Goal: Task Accomplishment & Management: Complete application form

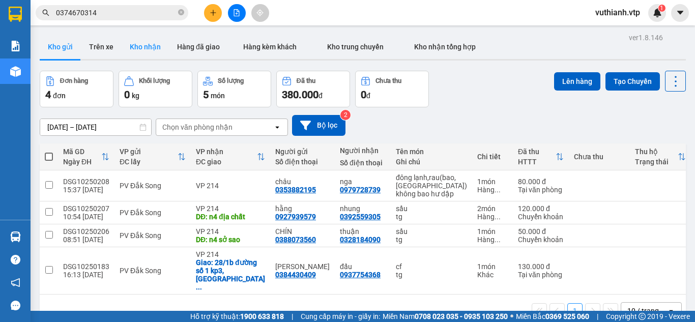
click at [142, 47] on button "Kho nhận" at bounding box center [145, 47] width 47 height 24
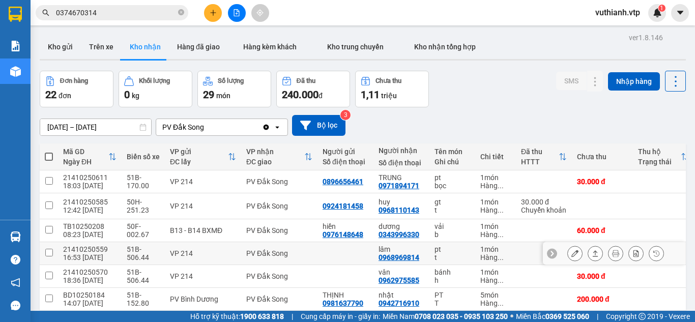
click at [285, 254] on div "PV Đắk Song" at bounding box center [279, 253] width 66 height 8
checkbox input "true"
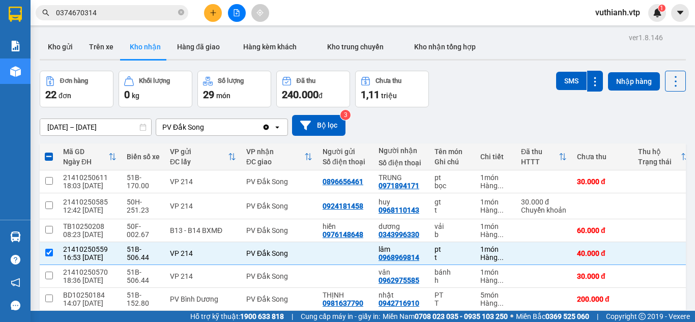
click at [48, 156] on span at bounding box center [49, 157] width 8 height 8
click at [49, 152] on input "checkbox" at bounding box center [49, 152] width 0 height 0
checkbox input "true"
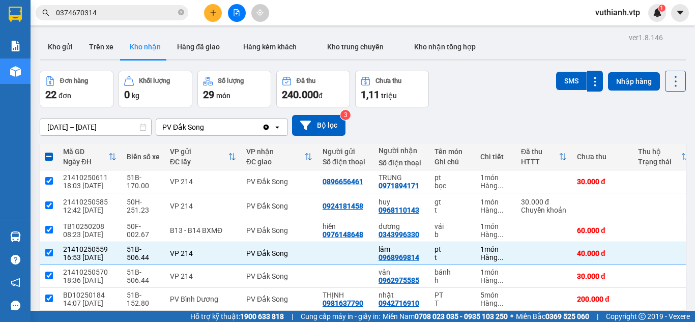
checkbox input "true"
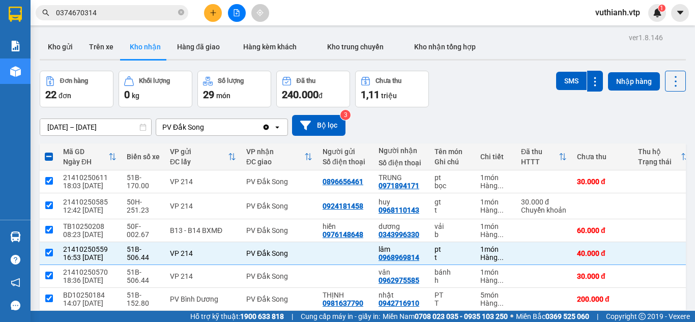
checkbox input "true"
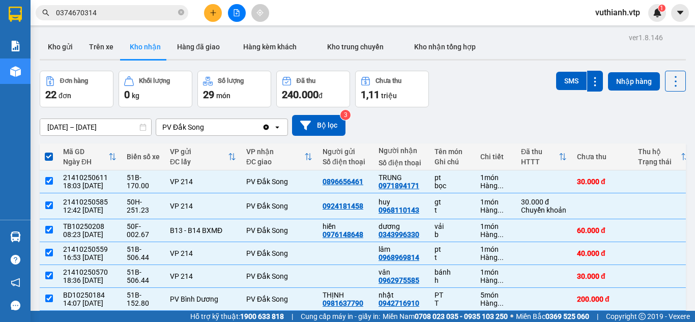
click at [49, 154] on span at bounding box center [49, 157] width 8 height 8
click at [49, 152] on input "checkbox" at bounding box center [49, 152] width 0 height 0
checkbox input "false"
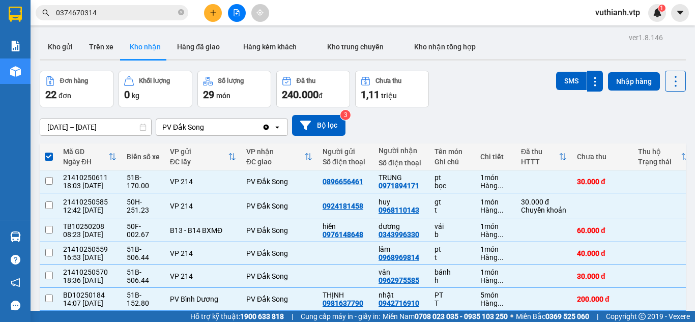
checkbox input "false"
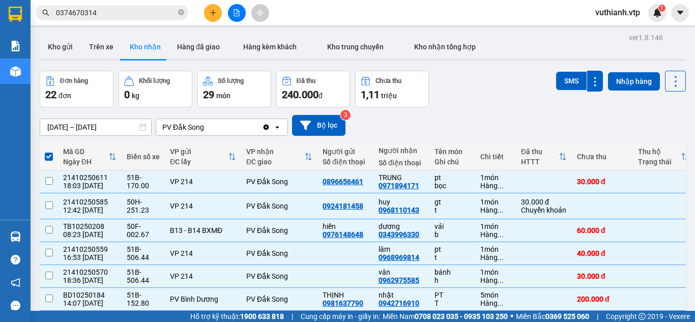
checkbox input "false"
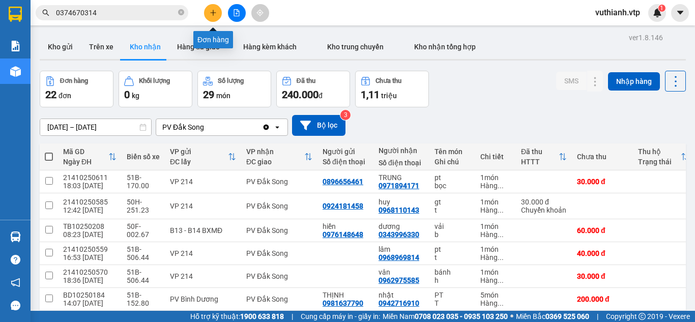
click at [218, 14] on button at bounding box center [213, 13] width 18 height 18
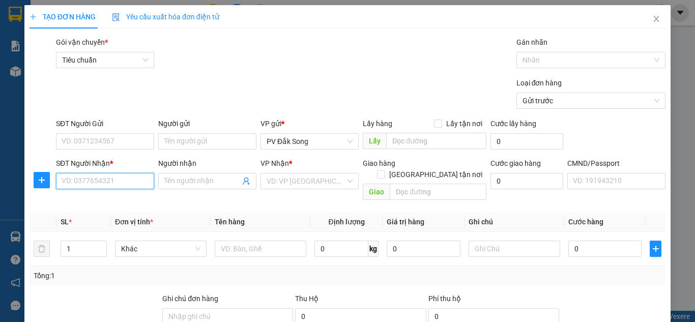
click at [127, 182] on input "SĐT Người Nhận *" at bounding box center [105, 181] width 98 height 16
click at [134, 183] on input "SĐT Người Nhận *" at bounding box center [105, 181] width 98 height 16
click at [120, 183] on input "SĐT Người Nhận *" at bounding box center [105, 181] width 98 height 16
click at [139, 182] on input "SĐT Người Nhận *" at bounding box center [105, 181] width 98 height 16
click at [103, 181] on input "SĐT Người Nhận *" at bounding box center [105, 181] width 98 height 16
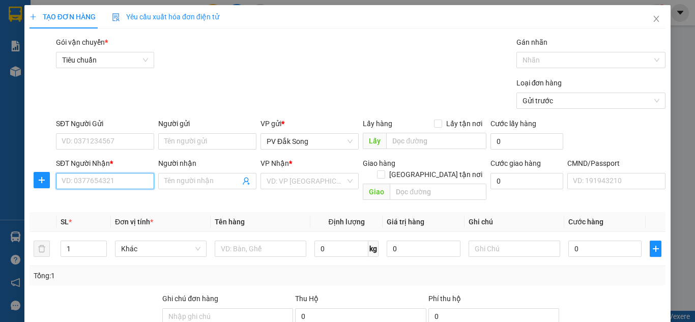
click at [100, 178] on input "SĐT Người Nhận *" at bounding box center [105, 181] width 98 height 16
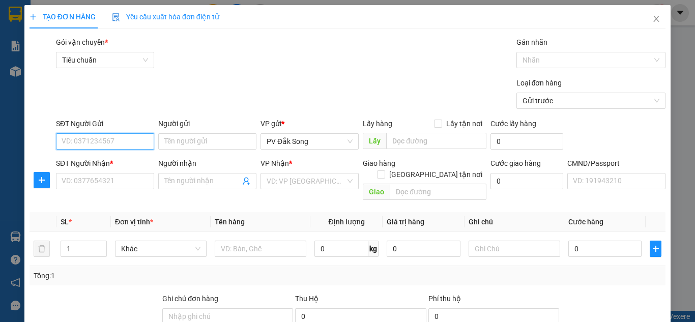
click at [101, 142] on input "SĐT Người Gửi" at bounding box center [105, 141] width 98 height 16
type input "0966314335"
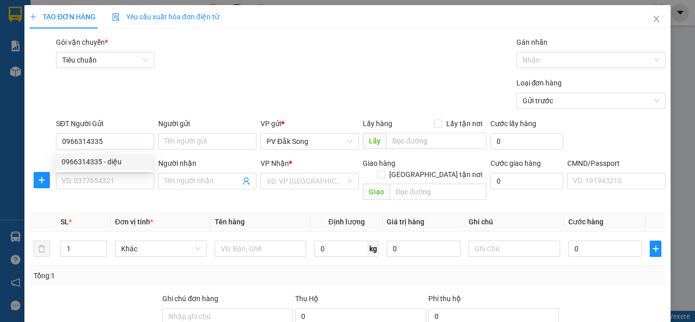
click at [116, 171] on div "0966314335 0966314335 - diệu" at bounding box center [103, 162] width 97 height 20
click at [119, 161] on div "SĐT Người Nhận *" at bounding box center [105, 163] width 98 height 11
click at [119, 173] on input "SĐT Người Nhận *" at bounding box center [105, 181] width 98 height 16
click at [120, 181] on input "SĐT Người Nhận *" at bounding box center [105, 181] width 98 height 16
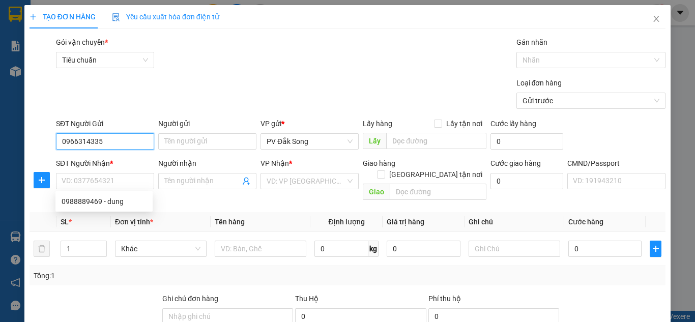
click at [132, 140] on input "0966314335" at bounding box center [105, 141] width 98 height 16
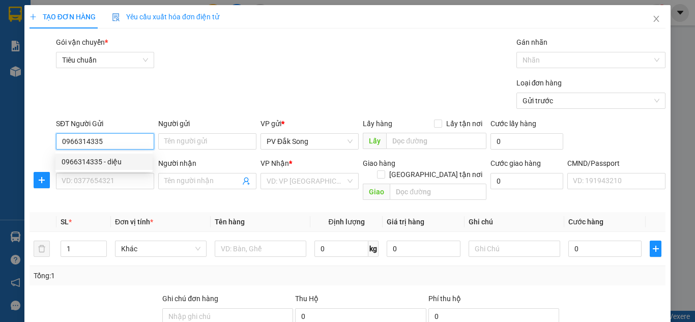
click at [125, 162] on div "0966314335 - diệu" at bounding box center [104, 161] width 85 height 11
type input "diệu"
type input "0988889469"
type input "dung"
type input "vòng xoay gò đậu bình dương"
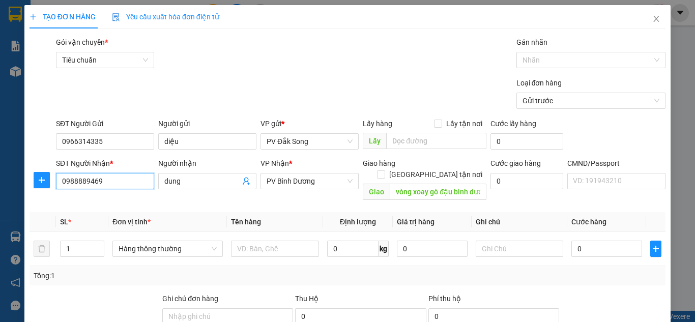
click at [125, 179] on input "0988889469" at bounding box center [105, 181] width 98 height 16
type input "0"
type input "0973147605"
click at [120, 202] on div "0973147605 - LÝ" at bounding box center [104, 201] width 85 height 11
type input "LÝ"
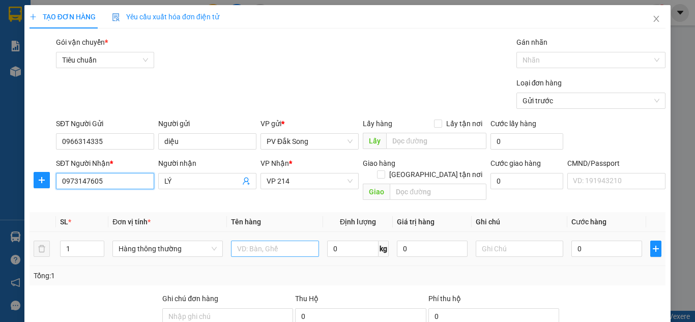
type input "0973147605"
click at [269, 241] on input "text" at bounding box center [275, 249] width 88 height 16
type input "rau"
click at [86, 241] on input "1" at bounding box center [82, 248] width 43 height 15
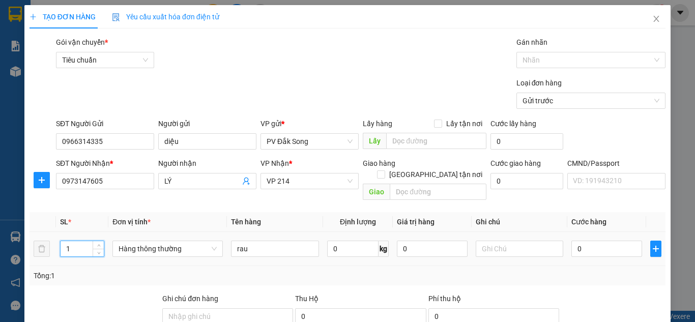
click at [78, 241] on input "1" at bounding box center [82, 248] width 43 height 15
type input "7"
click at [528, 241] on input "text" at bounding box center [520, 249] width 88 height 16
type input "bao"
click at [254, 241] on input "rau" at bounding box center [275, 249] width 88 height 16
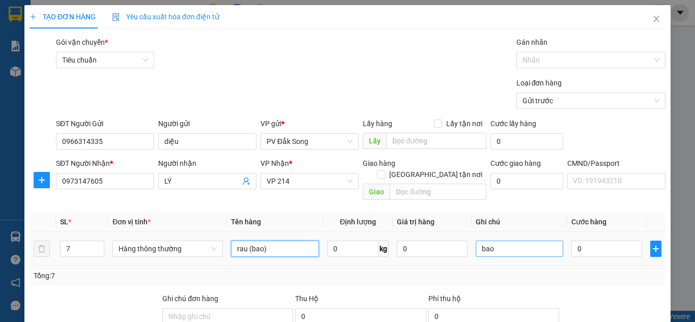
type input "rau (bao)"
click at [493, 241] on input "bao" at bounding box center [520, 249] width 88 height 16
type input "b"
type input "hư không thường"
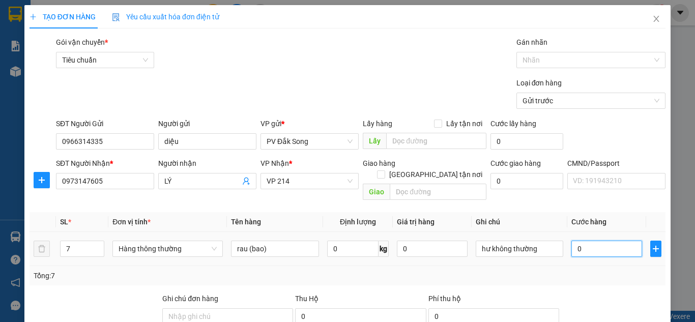
click at [604, 242] on input "0" at bounding box center [607, 249] width 70 height 16
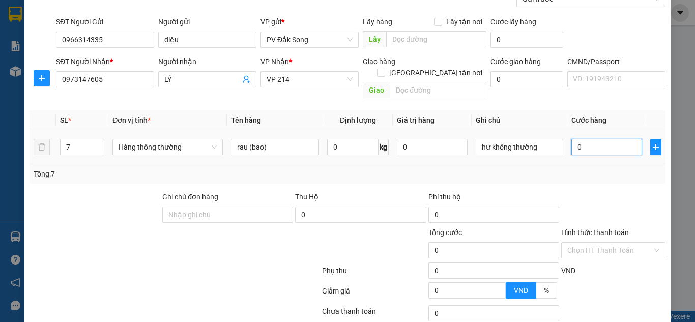
click at [612, 140] on input "0" at bounding box center [607, 147] width 70 height 16
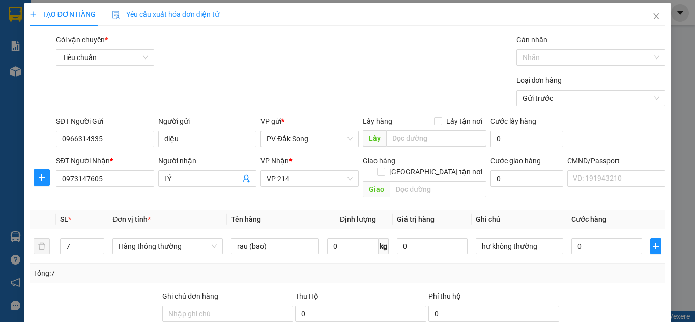
scroll to position [0, 0]
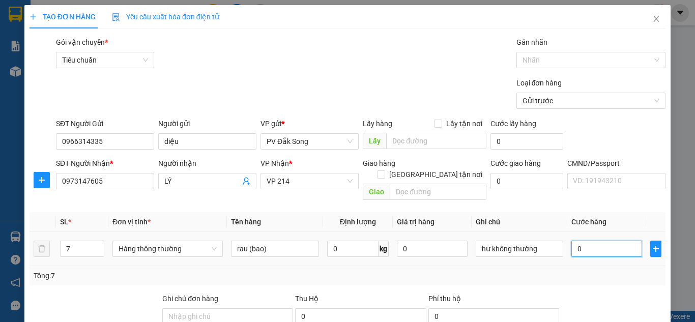
click at [587, 241] on input "0" at bounding box center [607, 249] width 70 height 16
type input "002"
type input "2"
type input "0.021"
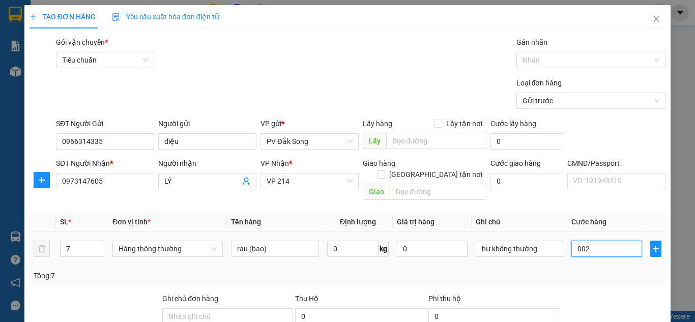
type input "21"
type input "00.210"
type input "210"
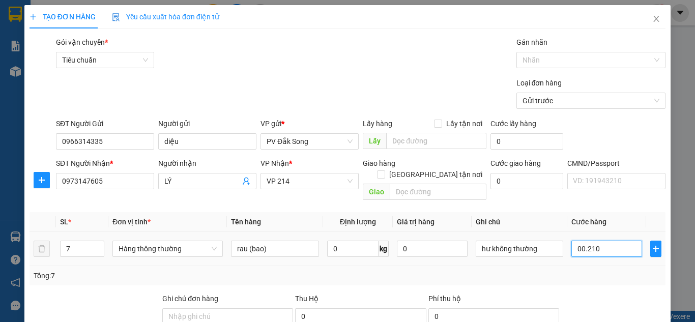
type input "0.002.100"
type input "2.100"
type input "000.021.000"
type input "21.000"
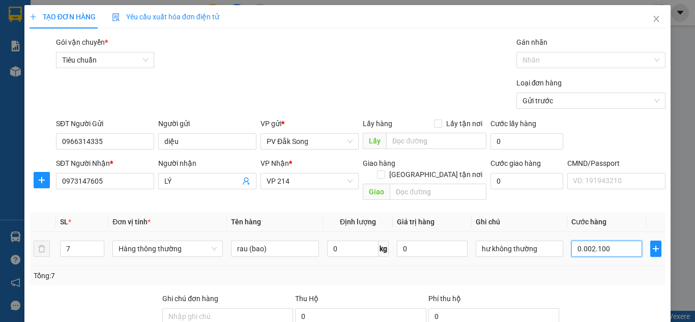
type input "21.000"
type input "00.000.210.000"
type input "210.000"
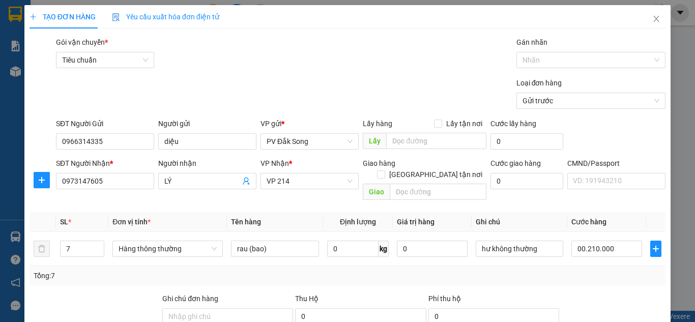
type input "210.000"
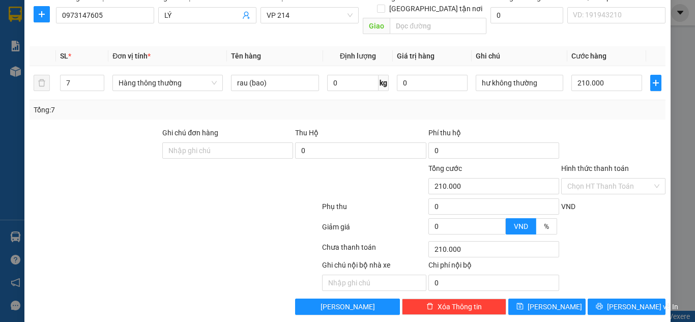
scroll to position [167, 0]
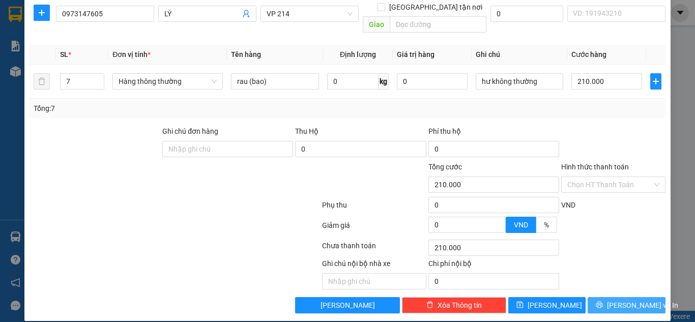
click at [619, 300] on span "[PERSON_NAME] và In" at bounding box center [642, 305] width 71 height 11
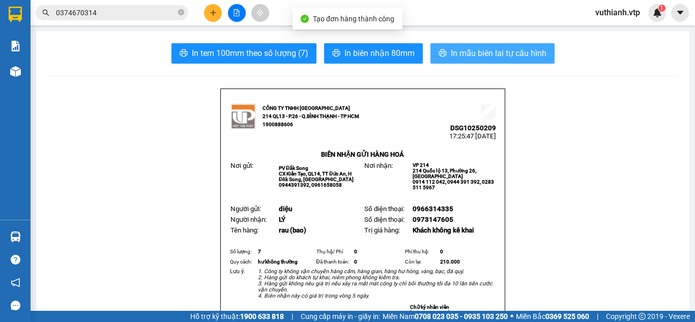
click at [519, 54] on span "In mẫu biên lai tự cấu hình" at bounding box center [499, 53] width 96 height 13
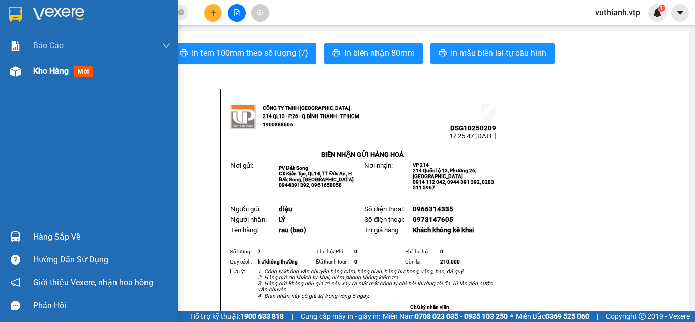
click at [24, 71] on div at bounding box center [16, 72] width 18 height 18
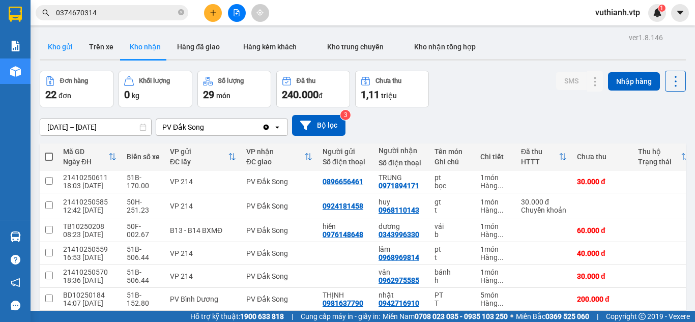
click at [62, 51] on button "Kho gửi" at bounding box center [60, 47] width 41 height 24
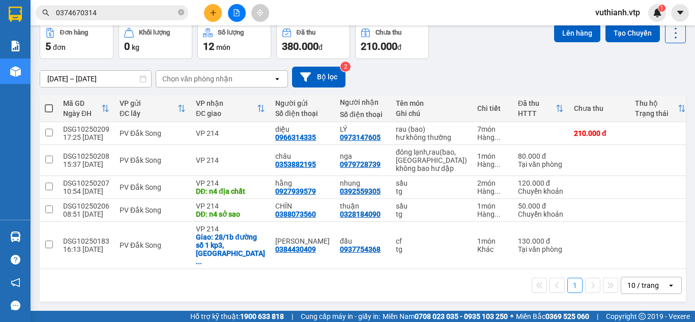
scroll to position [52, 0]
click at [209, 13] on button at bounding box center [213, 13] width 18 height 18
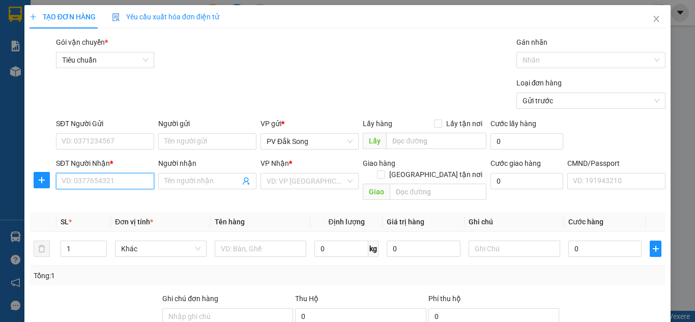
click at [138, 179] on input "SĐT Người Nhận *" at bounding box center [105, 181] width 98 height 16
click at [112, 181] on input "SĐT Người Nhận *" at bounding box center [105, 181] width 98 height 16
click at [653, 19] on icon "close" at bounding box center [657, 19] width 8 height 8
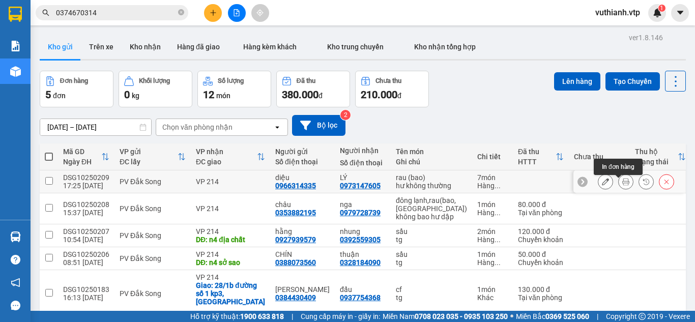
click at [623, 183] on icon at bounding box center [626, 181] width 7 height 7
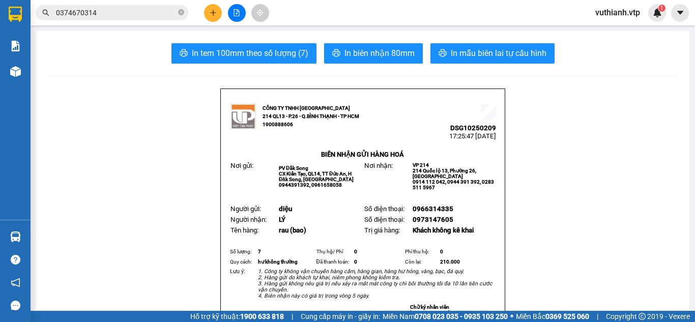
scroll to position [25, 0]
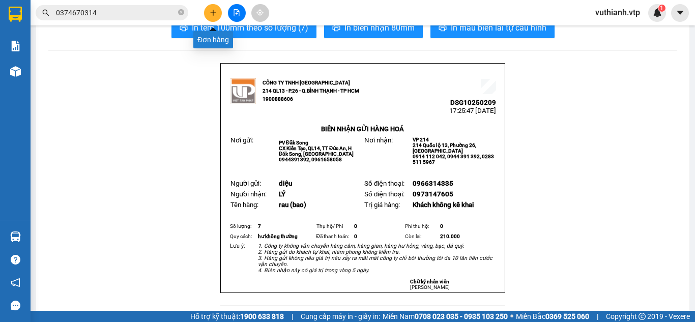
click at [208, 13] on button at bounding box center [213, 13] width 18 height 18
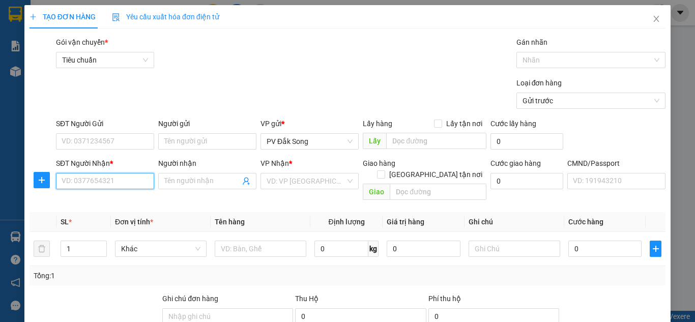
click at [113, 175] on input "SĐT Người Nhận *" at bounding box center [105, 181] width 98 height 16
type input "0901535010"
click at [110, 204] on div "0901535010 - linh" at bounding box center [104, 201] width 85 height 11
type input "linh"
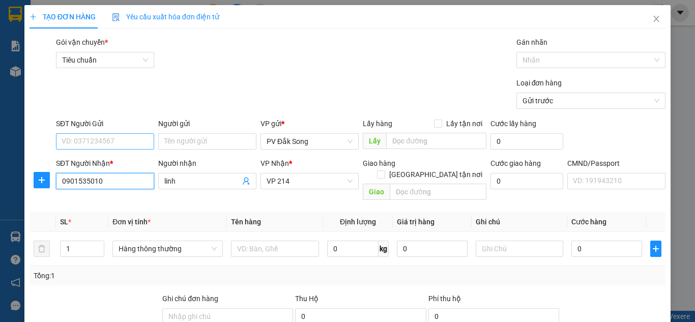
type input "0901535010"
click at [110, 137] on input "SĐT Người Gửi" at bounding box center [105, 141] width 98 height 16
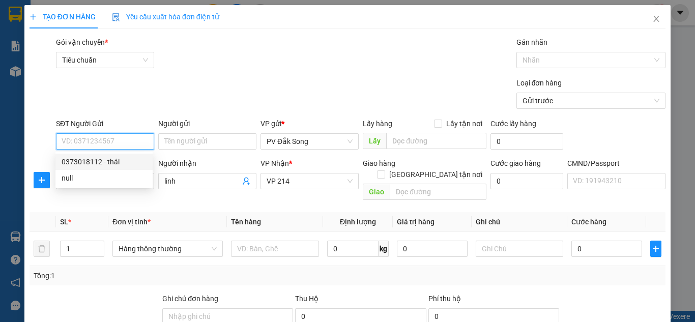
click at [113, 164] on div "0373018112 - thái" at bounding box center [104, 161] width 85 height 11
type input "0373018112"
type input "thái"
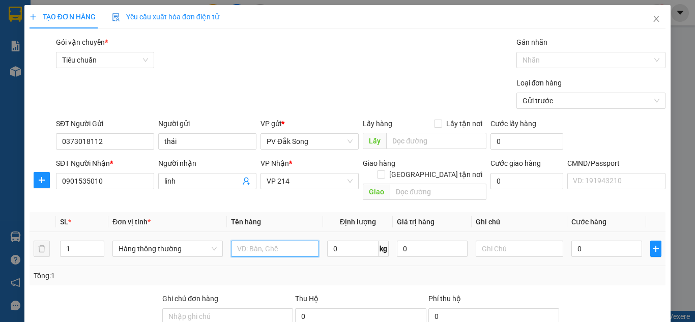
click at [289, 241] on input "text" at bounding box center [275, 249] width 88 height 16
type input "rau,bơ"
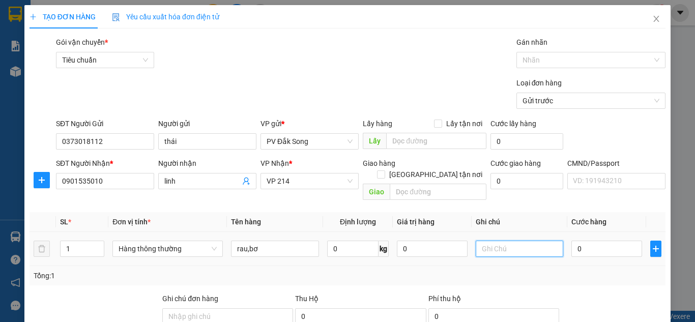
click at [496, 241] on input "text" at bounding box center [520, 249] width 88 height 16
type input "bọc"
click at [592, 241] on input "0" at bounding box center [607, 249] width 70 height 16
type input "005"
type input "5"
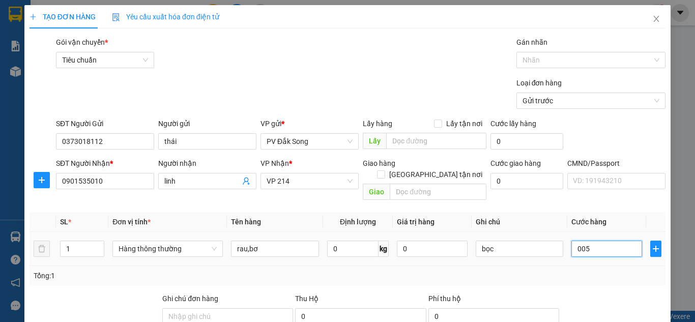
type input "5"
type input "0.050"
type input "50"
type input "00.500"
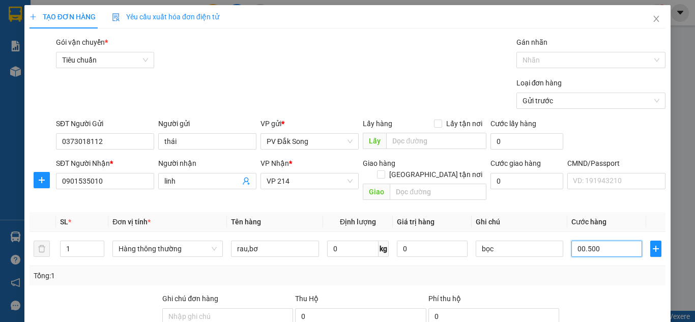
type input "500"
type input "0.005.000"
type input "5.000"
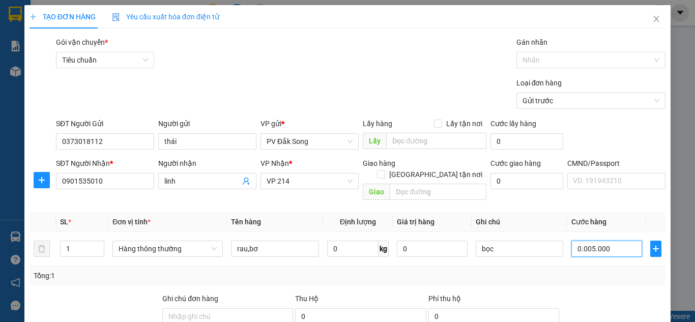
type input "000.050.000"
type input "50.000"
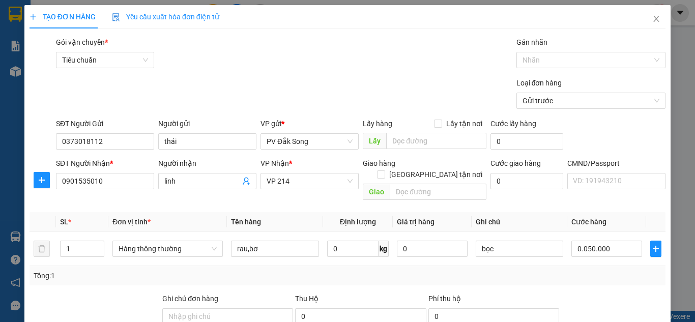
type input "50.000"
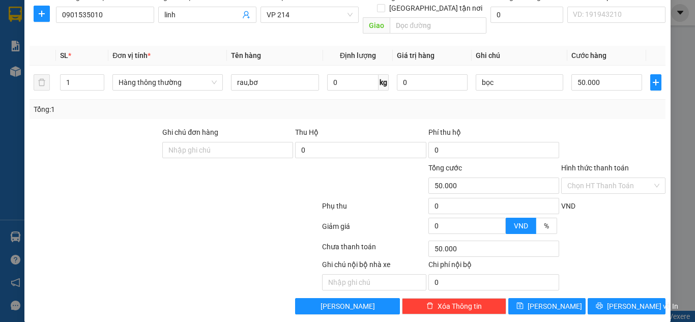
scroll to position [167, 0]
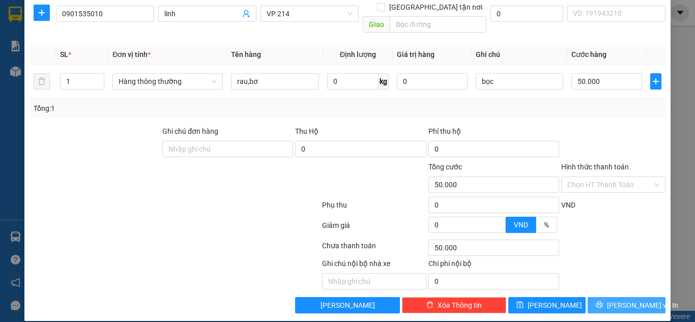
click at [636, 300] on span "[PERSON_NAME] và In" at bounding box center [642, 305] width 71 height 11
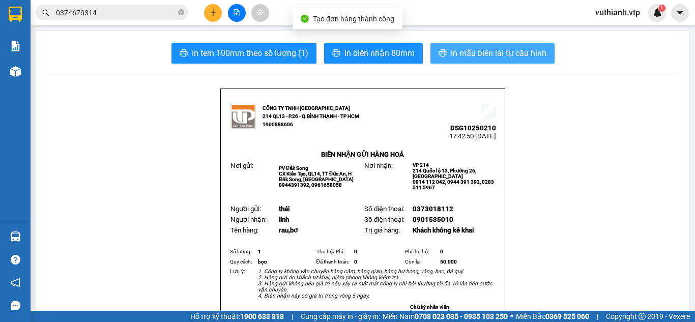
click at [527, 53] on span "In mẫu biên lai tự cấu hình" at bounding box center [499, 53] width 96 height 13
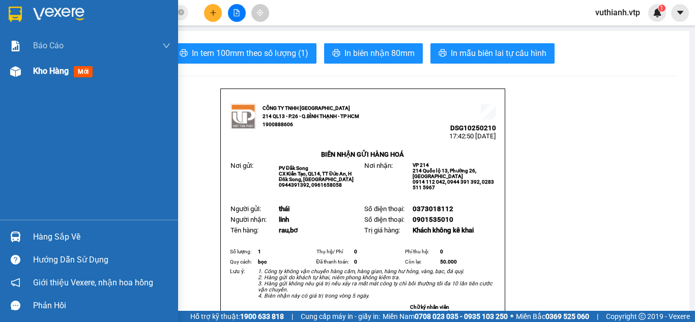
click at [24, 73] on div at bounding box center [16, 72] width 18 height 18
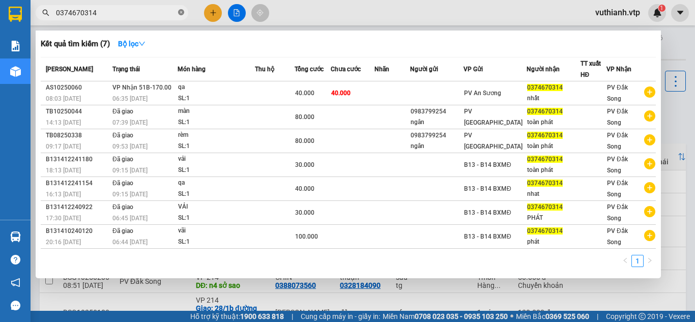
click at [181, 13] on icon "close-circle" at bounding box center [181, 12] width 6 height 6
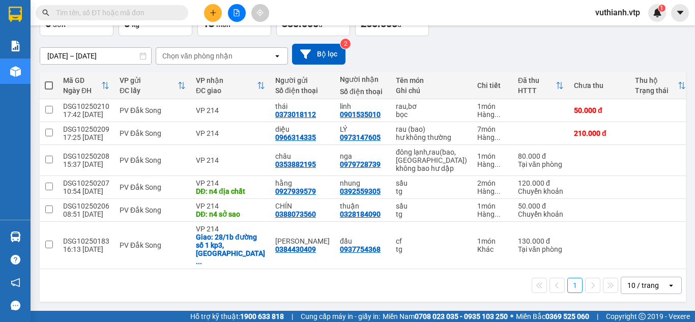
scroll to position [75, 0]
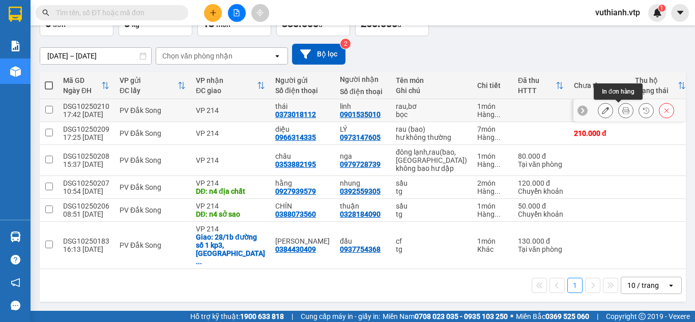
click at [623, 108] on icon at bounding box center [626, 110] width 7 height 7
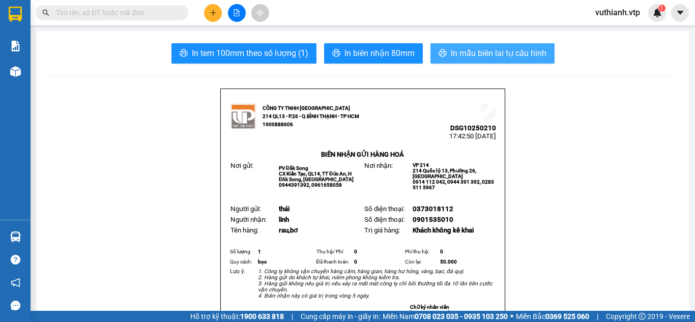
click at [488, 52] on span "In mẫu biên lai tự cấu hình" at bounding box center [499, 53] width 96 height 13
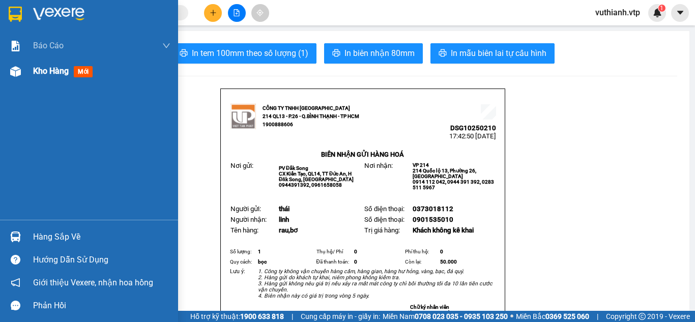
click at [14, 76] on img at bounding box center [15, 71] width 11 height 11
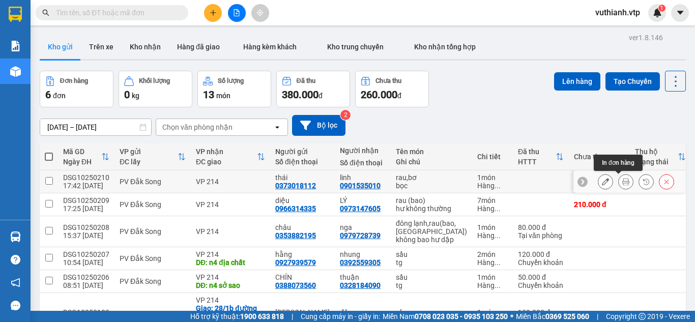
click at [623, 184] on icon at bounding box center [626, 181] width 7 height 7
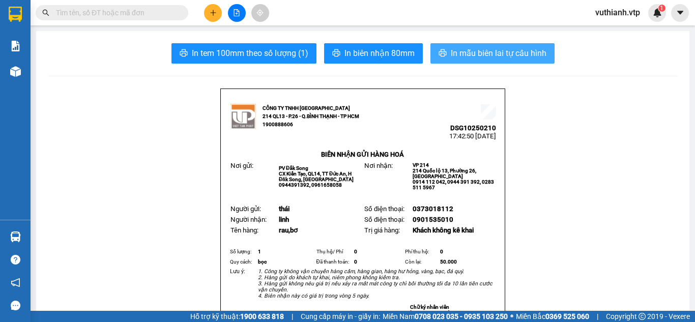
click at [530, 54] on span "In mẫu biên lai tự cấu hình" at bounding box center [499, 53] width 96 height 13
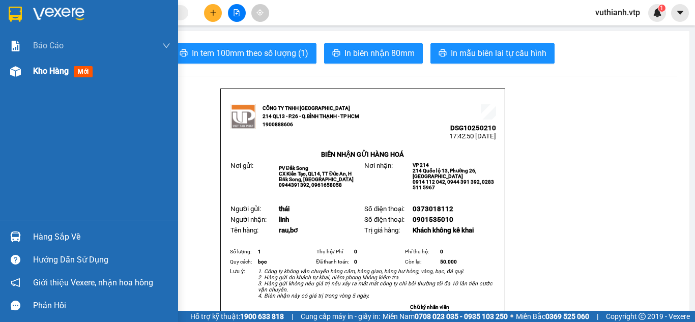
click at [32, 69] on div "Kho hàng mới" at bounding box center [89, 71] width 178 height 25
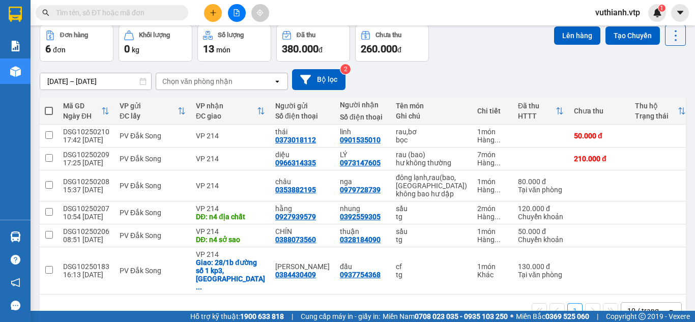
scroll to position [75, 0]
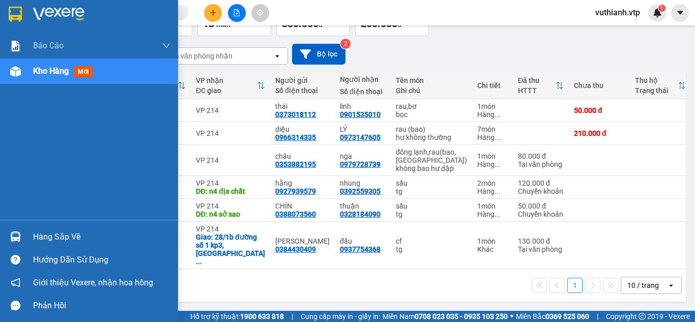
click at [31, 232] on div "Hàng sắp về" at bounding box center [89, 237] width 178 height 23
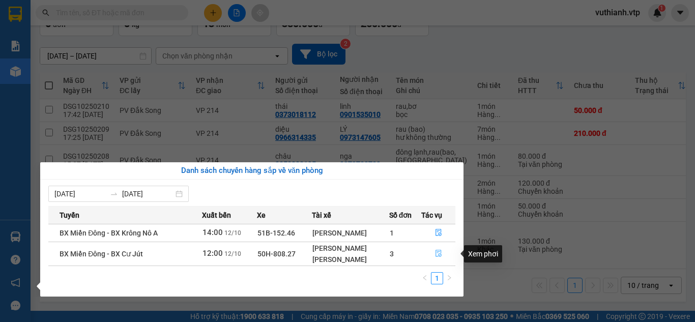
drag, startPoint x: 439, startPoint y: 254, endPoint x: 437, endPoint y: 260, distance: 6.4
click at [437, 260] on button "button" at bounding box center [438, 254] width 33 height 16
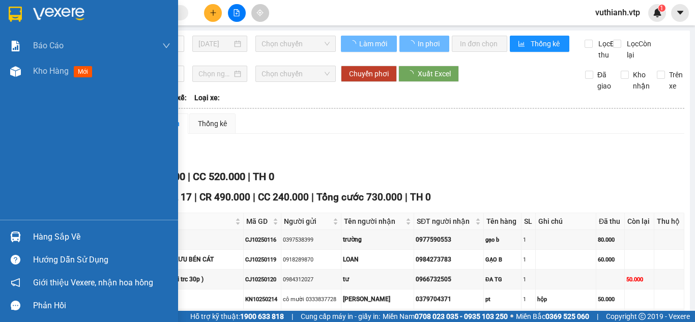
click at [19, 239] on img at bounding box center [15, 237] width 11 height 11
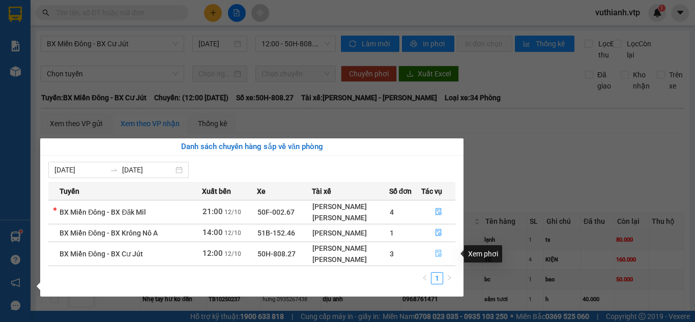
click at [439, 253] on icon "file-done" at bounding box center [438, 253] width 7 height 7
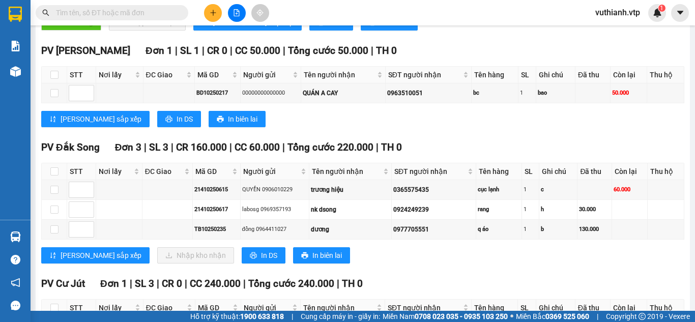
scroll to position [337, 0]
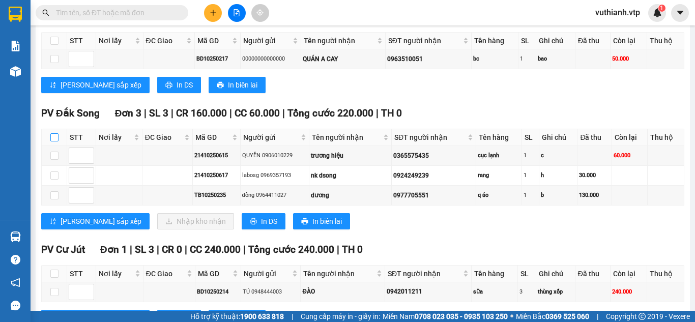
click at [57, 142] on input "checkbox" at bounding box center [54, 137] width 8 height 8
checkbox input "true"
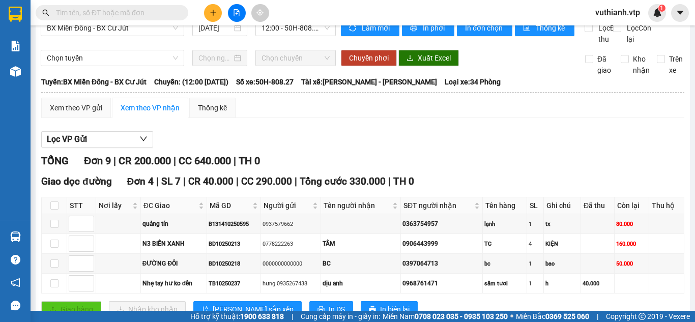
scroll to position [0, 0]
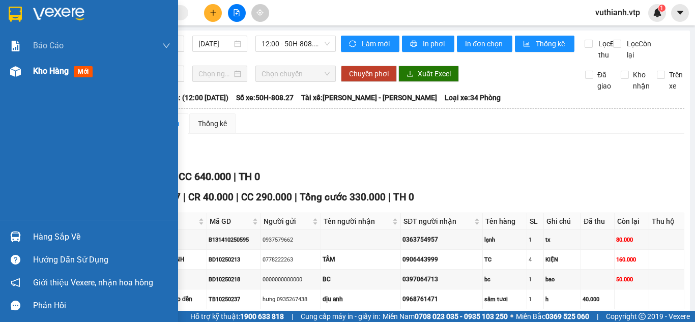
click at [26, 71] on div "Kho hàng mới" at bounding box center [89, 71] width 178 height 25
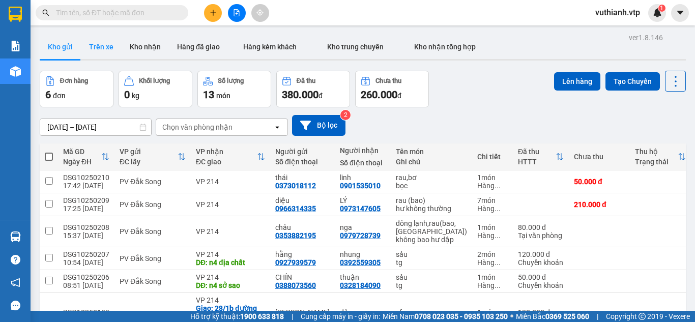
click at [104, 49] on button "Trên xe" at bounding box center [101, 47] width 41 height 24
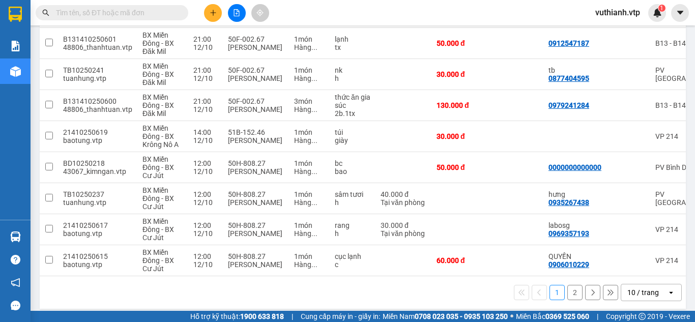
scroll to position [216, 0]
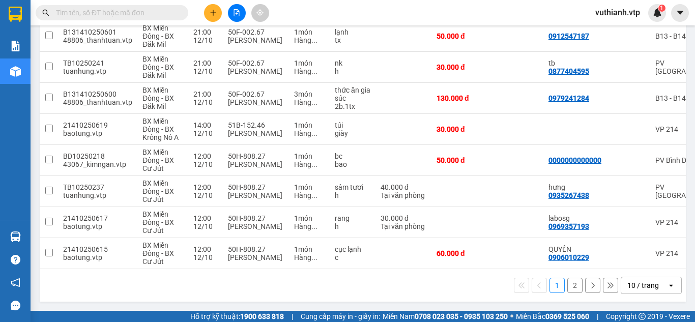
click at [571, 287] on button "2" at bounding box center [575, 285] width 15 height 15
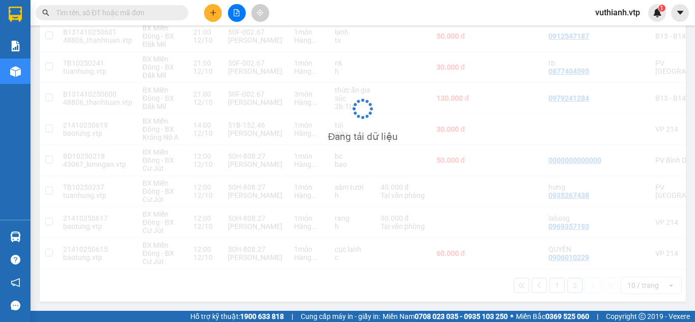
scroll to position [47, 0]
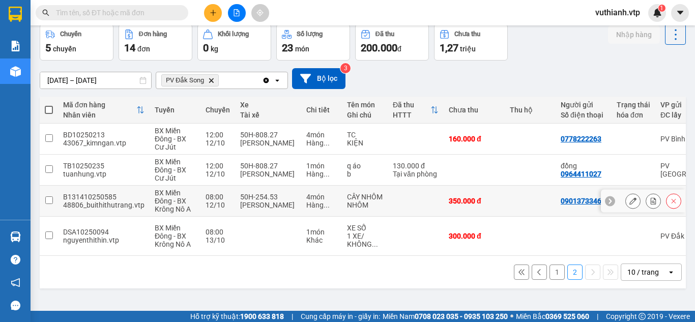
click at [51, 204] on td at bounding box center [49, 201] width 18 height 31
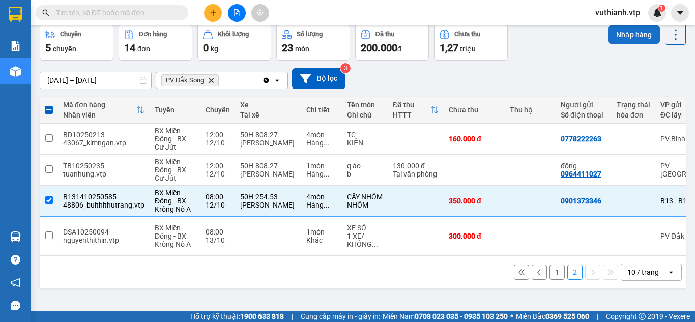
click at [621, 27] on button "Nhập hàng" at bounding box center [634, 34] width 52 height 18
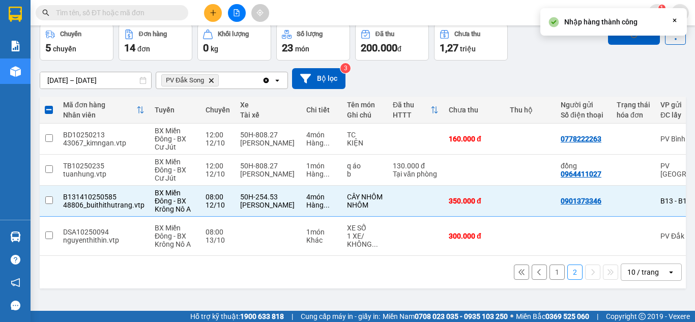
checkbox input "false"
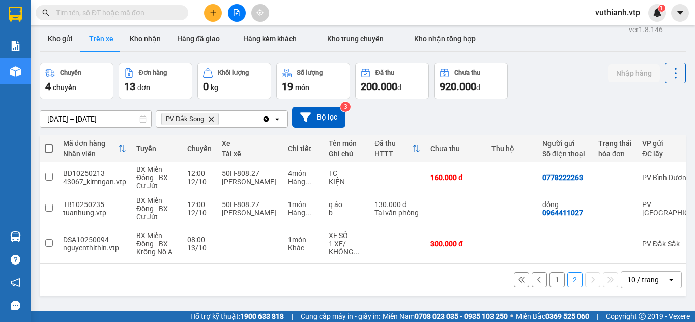
scroll to position [1, 0]
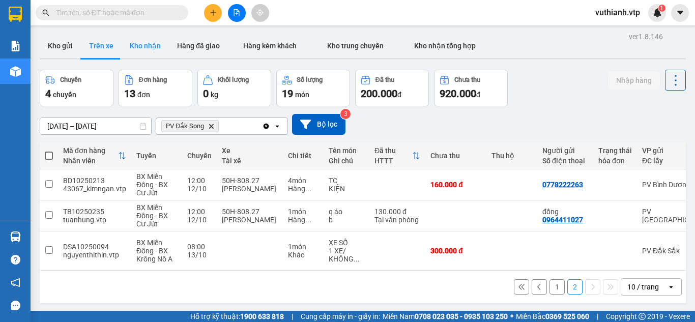
click at [144, 46] on button "Kho nhận" at bounding box center [145, 46] width 47 height 24
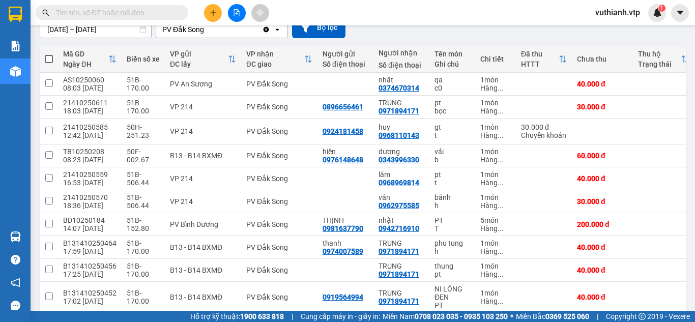
scroll to position [146, 0]
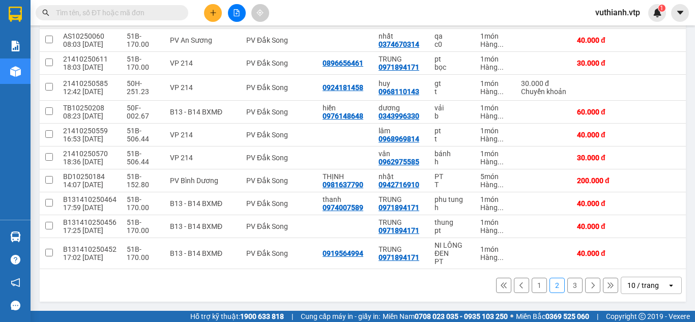
click at [532, 290] on button "1" at bounding box center [539, 285] width 15 height 15
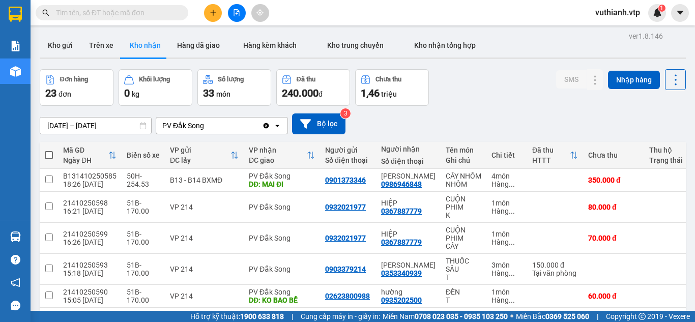
scroll to position [0, 0]
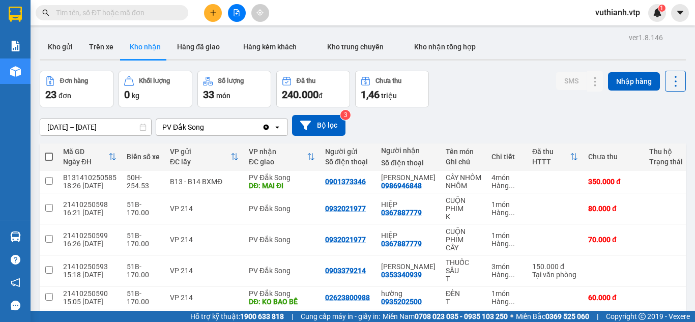
click at [213, 19] on button at bounding box center [213, 13] width 18 height 18
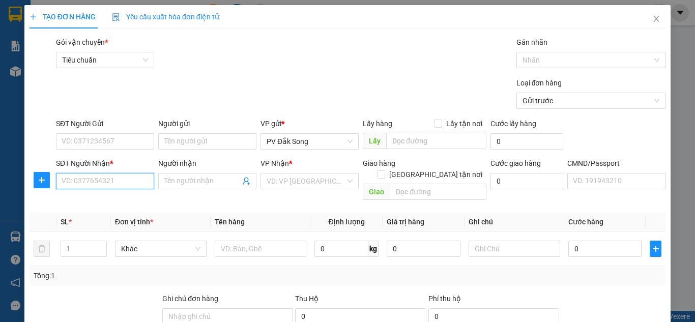
click at [100, 181] on input "SĐT Người Nhận *" at bounding box center [105, 181] width 98 height 16
type input "0000000000"
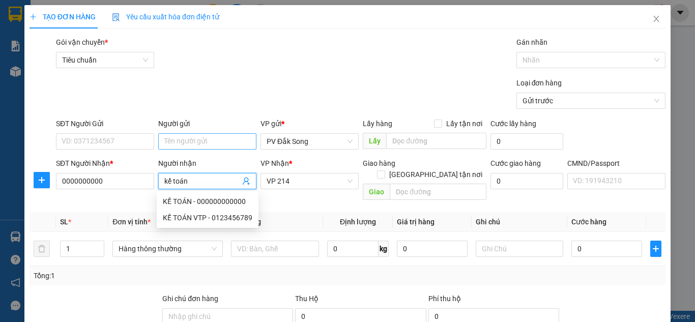
type input "kế toán"
click at [205, 139] on input "Người gửi" at bounding box center [207, 141] width 98 height 16
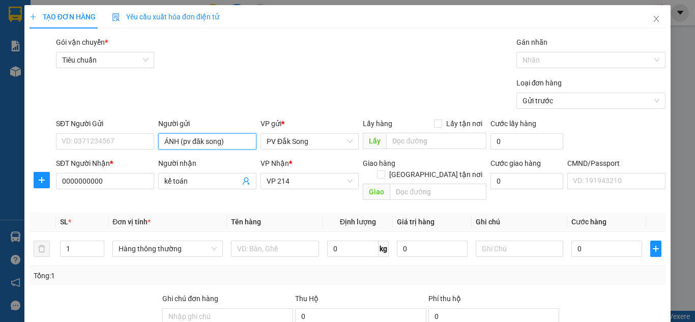
type input "ÁNH (pv đăk song)"
click at [276, 86] on div "Loại đơn hàng Gửi trước" at bounding box center [361, 95] width 614 height 36
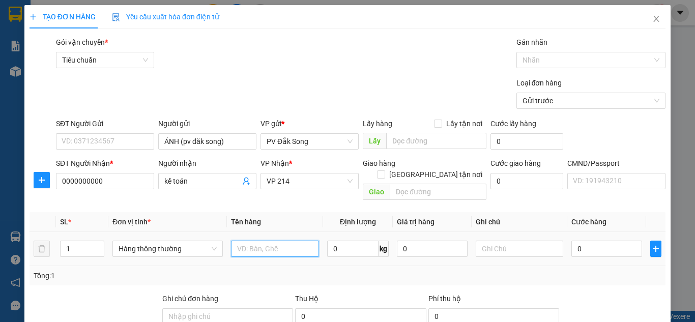
click at [272, 241] on input "text" at bounding box center [275, 249] width 88 height 16
type input "BÁO CÁO 12/10"
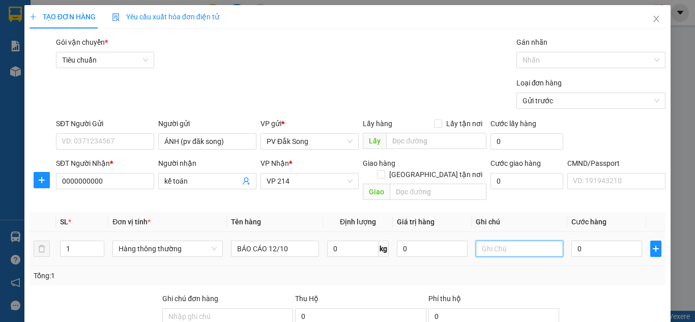
click at [511, 241] on input "text" at bounding box center [520, 249] width 88 height 16
type input "BÌ"
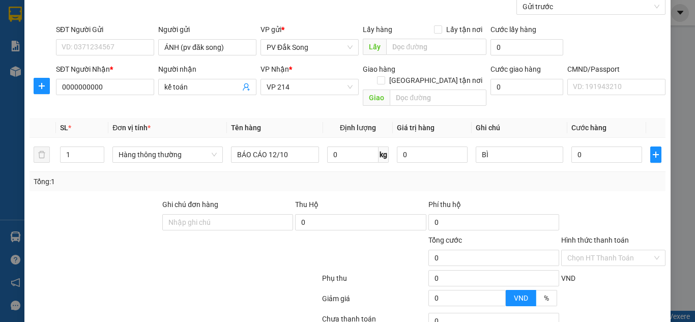
scroll to position [130, 0]
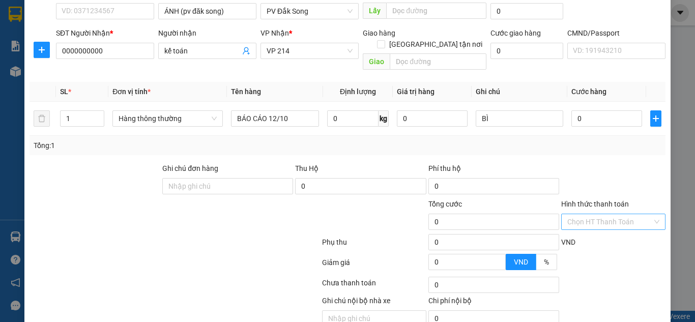
click at [629, 214] on input "Hình thức thanh toán" at bounding box center [610, 221] width 85 height 15
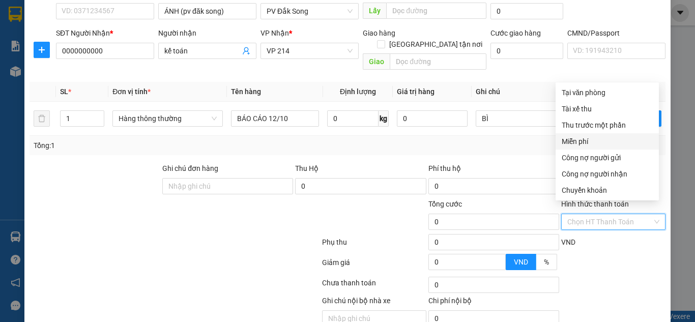
click at [587, 139] on div "Miễn phí" at bounding box center [607, 141] width 91 height 11
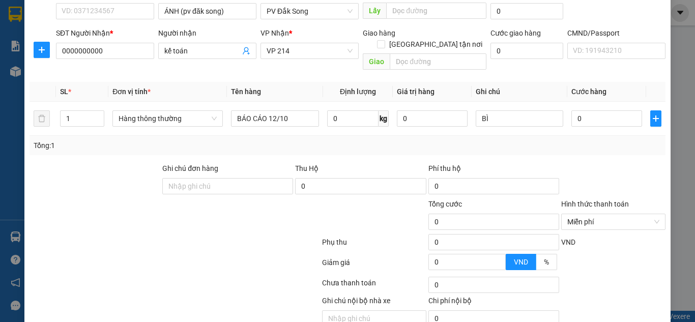
scroll to position [167, 0]
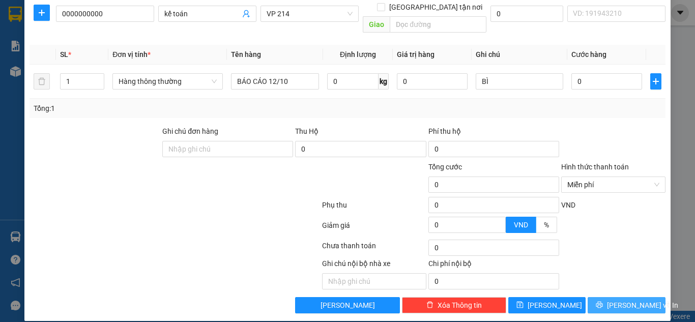
click at [633, 300] on span "[PERSON_NAME] và In" at bounding box center [642, 305] width 71 height 11
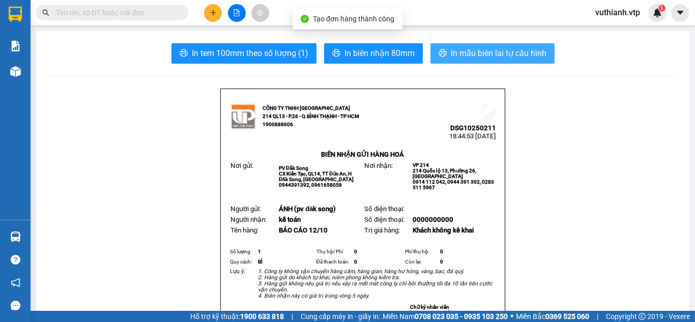
click at [522, 55] on span "In mẫu biên lai tự cấu hình" at bounding box center [499, 53] width 96 height 13
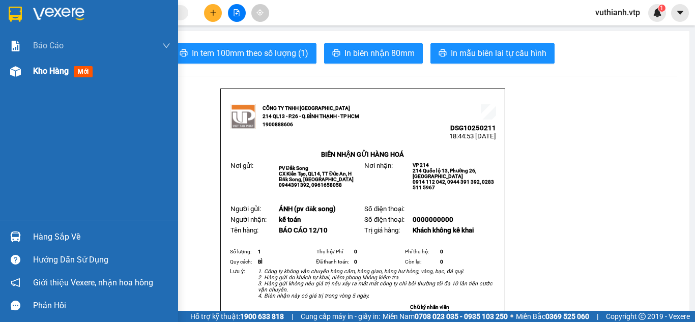
click at [23, 75] on div at bounding box center [16, 72] width 18 height 18
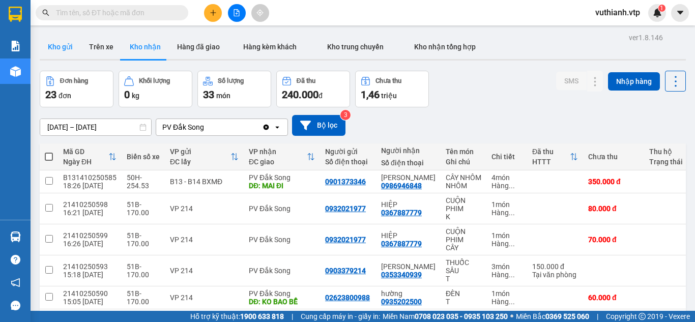
click at [52, 45] on button "Kho gửi" at bounding box center [60, 47] width 41 height 24
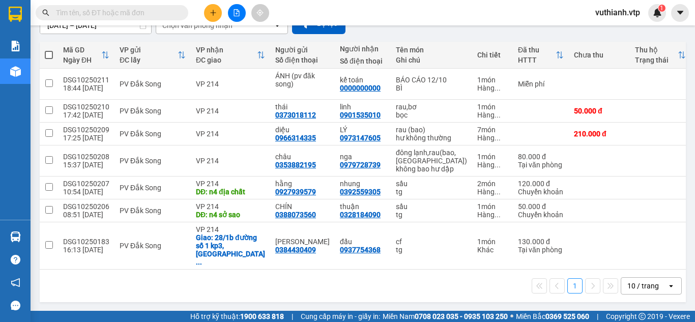
scroll to position [106, 0]
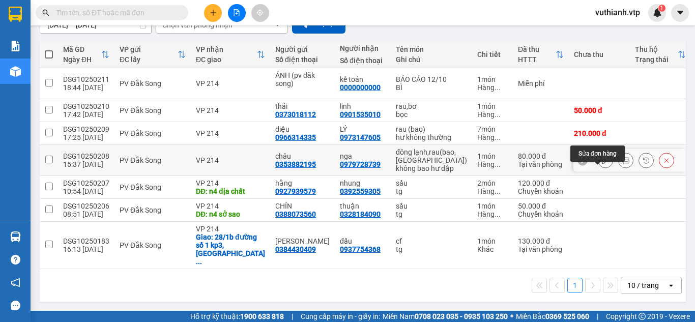
click at [602, 164] on icon at bounding box center [605, 160] width 7 height 7
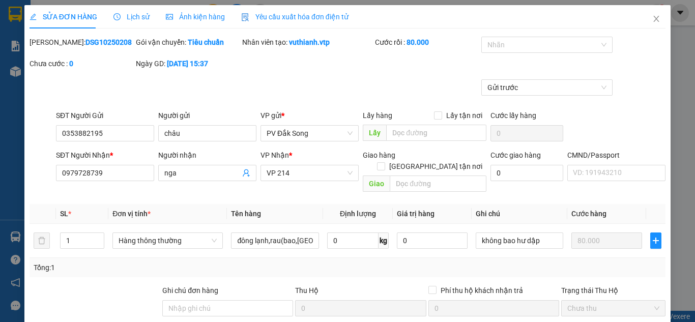
type input "0353882195"
type input "châu"
type input "0979728739"
type input "nga"
type input "0"
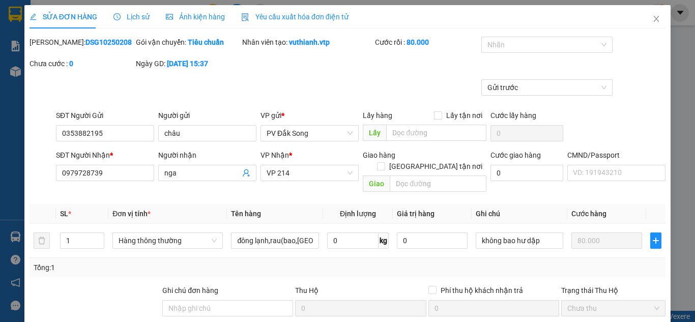
type input "80.000"
click at [299, 171] on span "VP 214" at bounding box center [310, 172] width 86 height 15
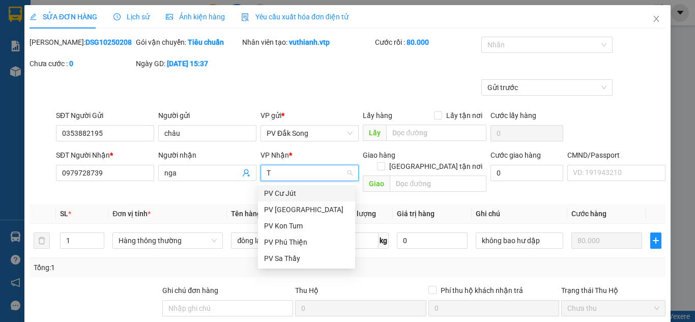
type input "TB"
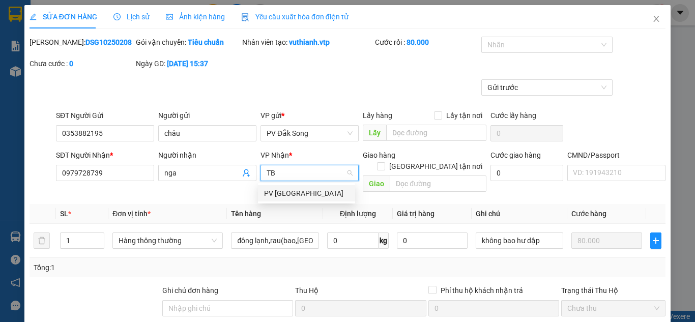
click at [291, 190] on div "PV [GEOGRAPHIC_DATA]" at bounding box center [306, 193] width 85 height 11
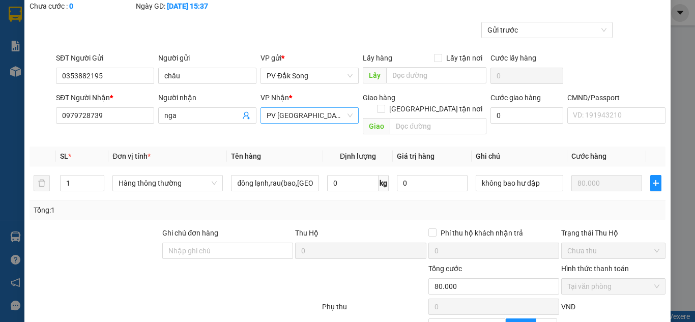
scroll to position [160, 0]
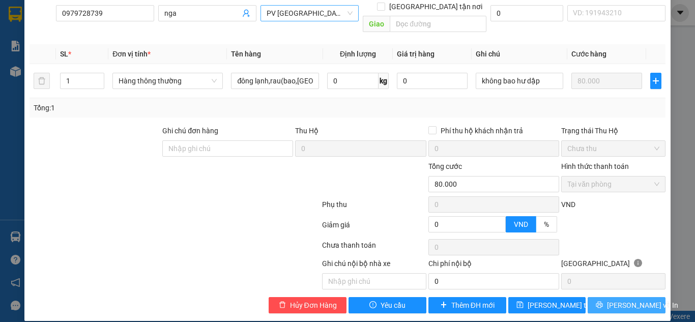
click at [628, 300] on span "[PERSON_NAME] và In" at bounding box center [642, 305] width 71 height 11
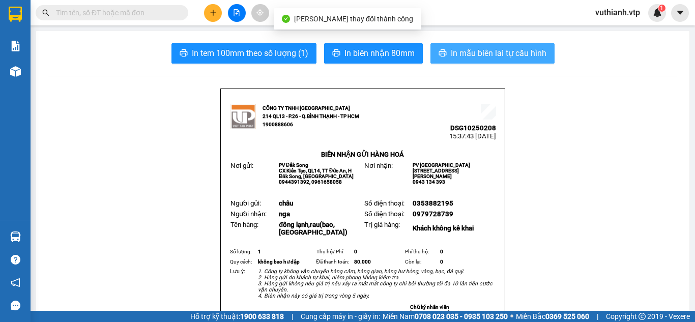
click at [491, 52] on span "In mẫu biên lai tự cấu hình" at bounding box center [499, 53] width 96 height 13
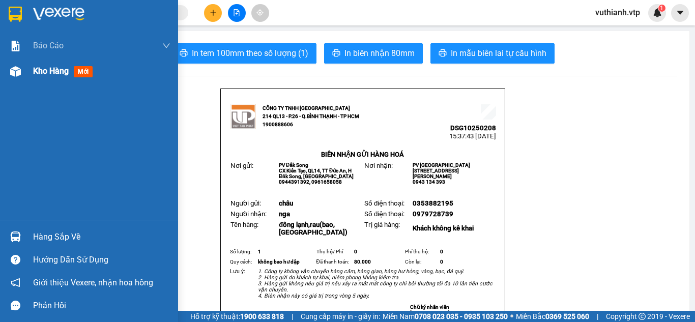
click at [26, 69] on div "Kho hàng mới" at bounding box center [89, 71] width 178 height 25
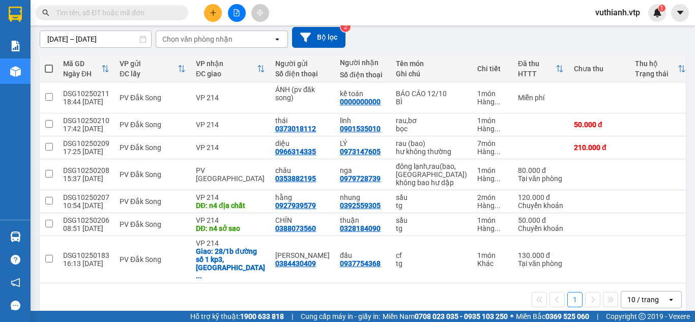
scroll to position [87, 0]
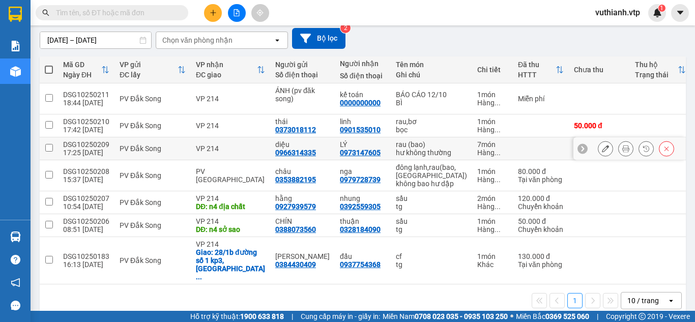
click at [619, 153] on button at bounding box center [626, 149] width 14 height 18
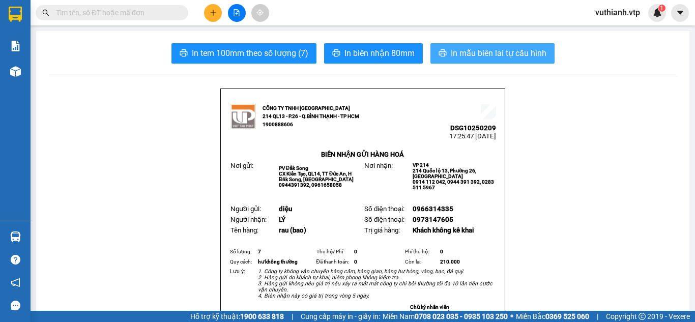
click at [477, 55] on span "In mẫu biên lai tự cấu hình" at bounding box center [499, 53] width 96 height 13
click at [493, 55] on span "In mẫu biên lai tự cấu hình" at bounding box center [499, 53] width 96 height 13
